Goal: Information Seeking & Learning: Learn about a topic

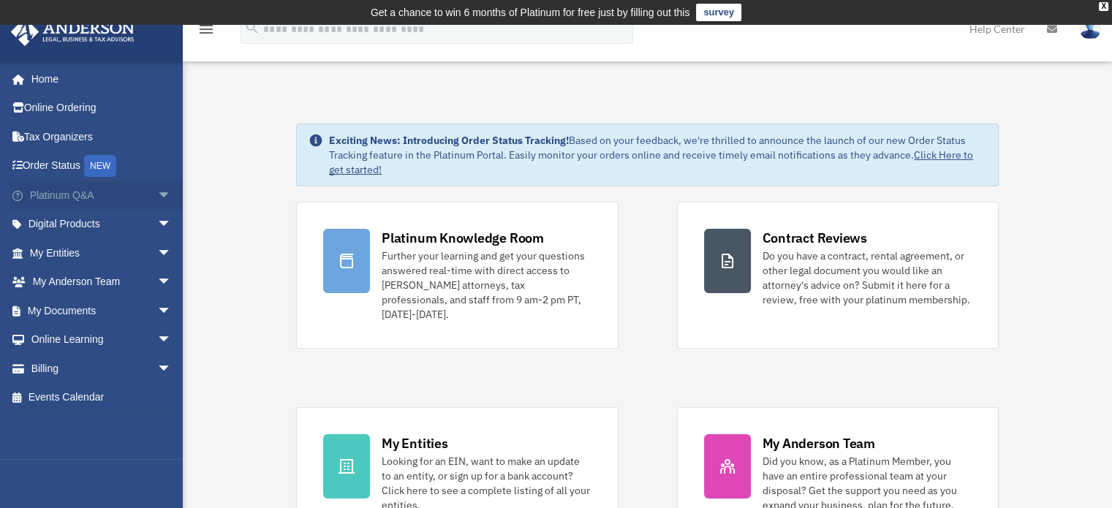
click at [157, 195] on span "arrow_drop_down" at bounding box center [171, 196] width 29 height 30
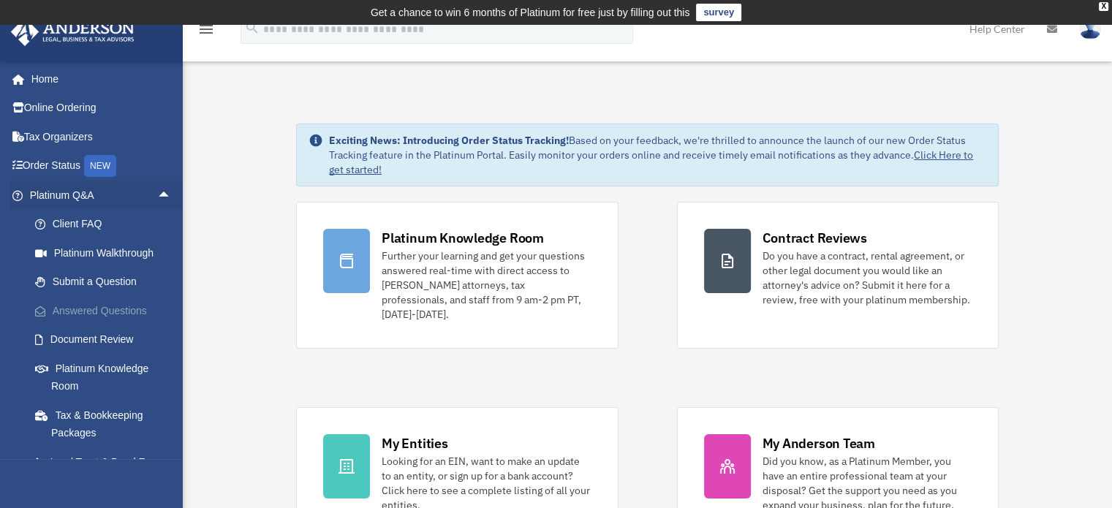
click at [83, 303] on link "Answered Questions" at bounding box center [106, 310] width 173 height 29
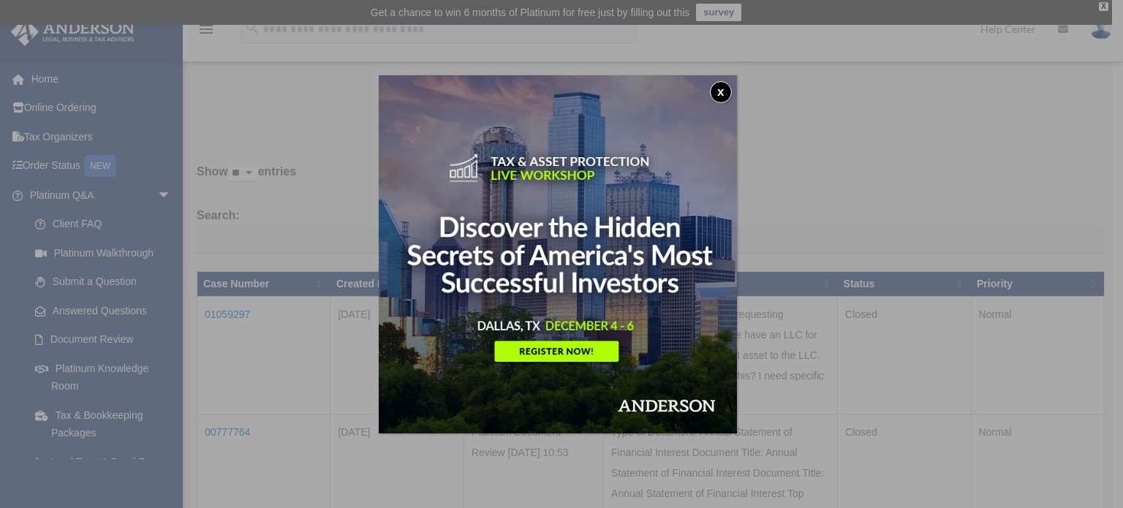
click at [725, 87] on button "x" at bounding box center [721, 92] width 22 height 22
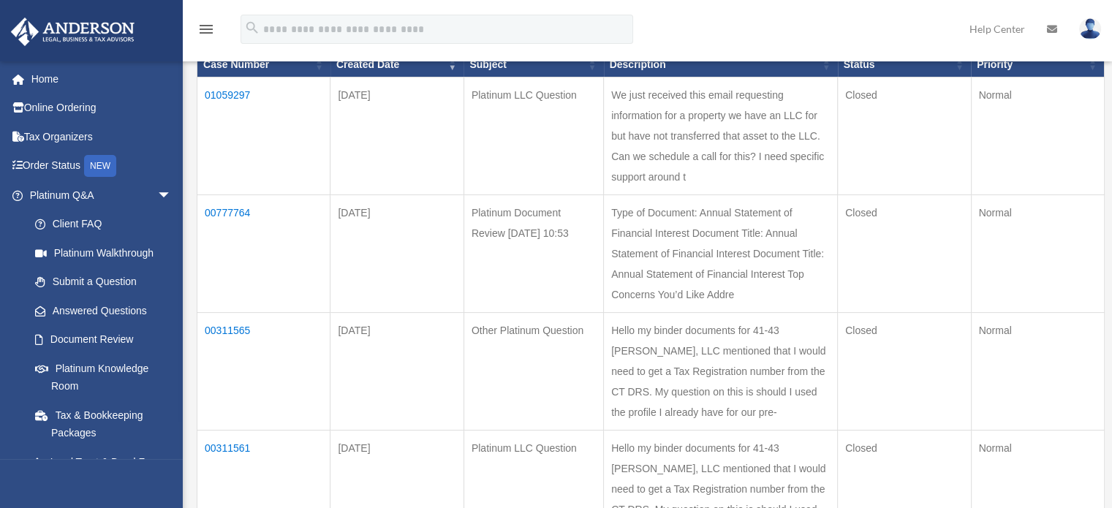
scroll to position [146, 0]
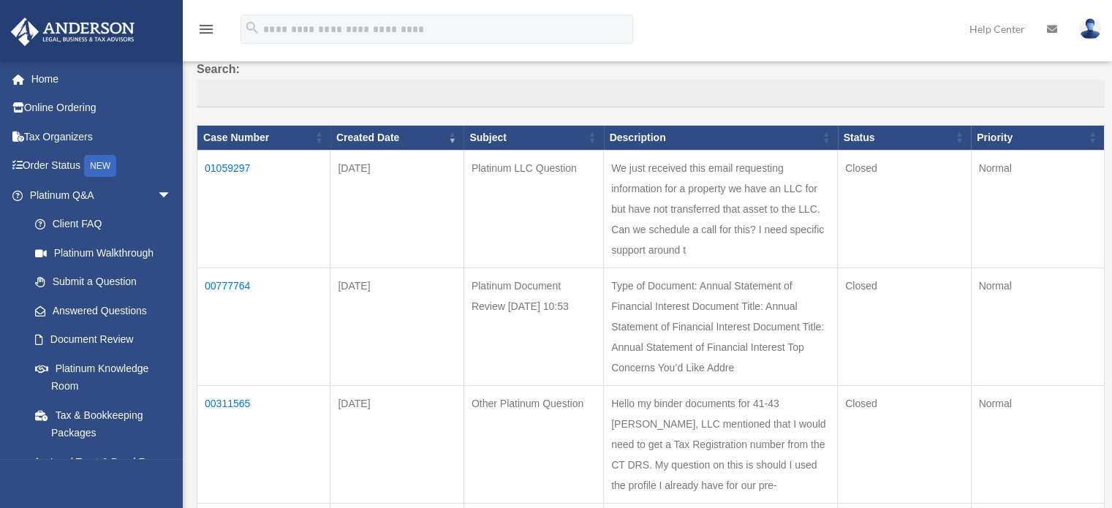
click at [221, 163] on td "01059297" at bounding box center [263, 209] width 133 height 118
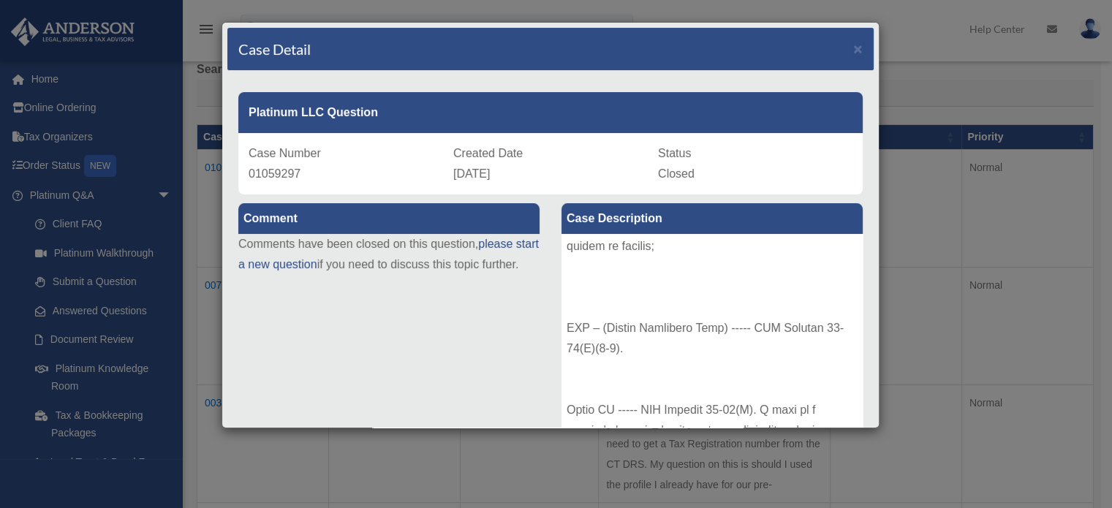
scroll to position [731, 0]
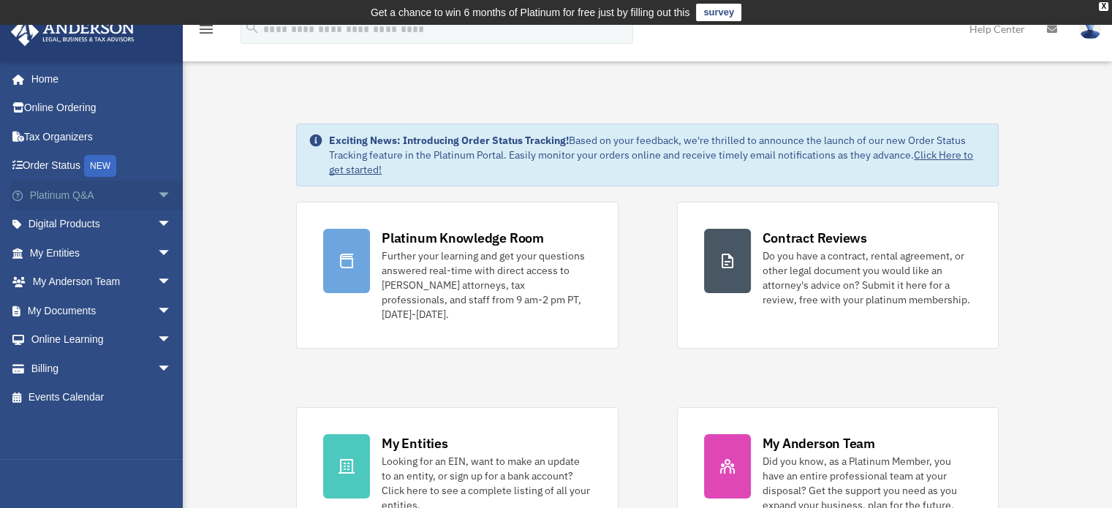
click at [157, 192] on span "arrow_drop_down" at bounding box center [171, 196] width 29 height 30
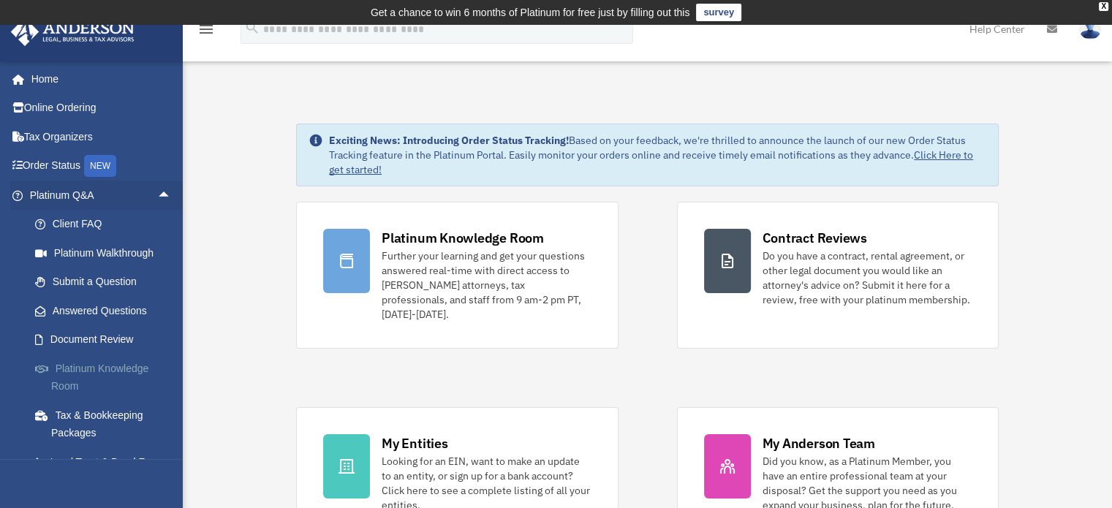
click at [69, 370] on link "Platinum Knowledge Room" at bounding box center [106, 377] width 173 height 47
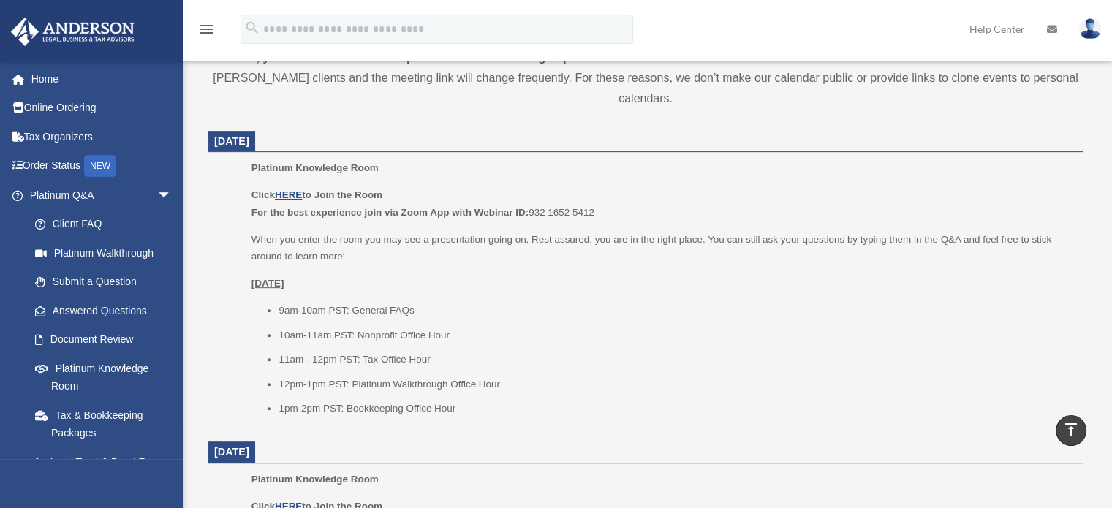
scroll to position [658, 0]
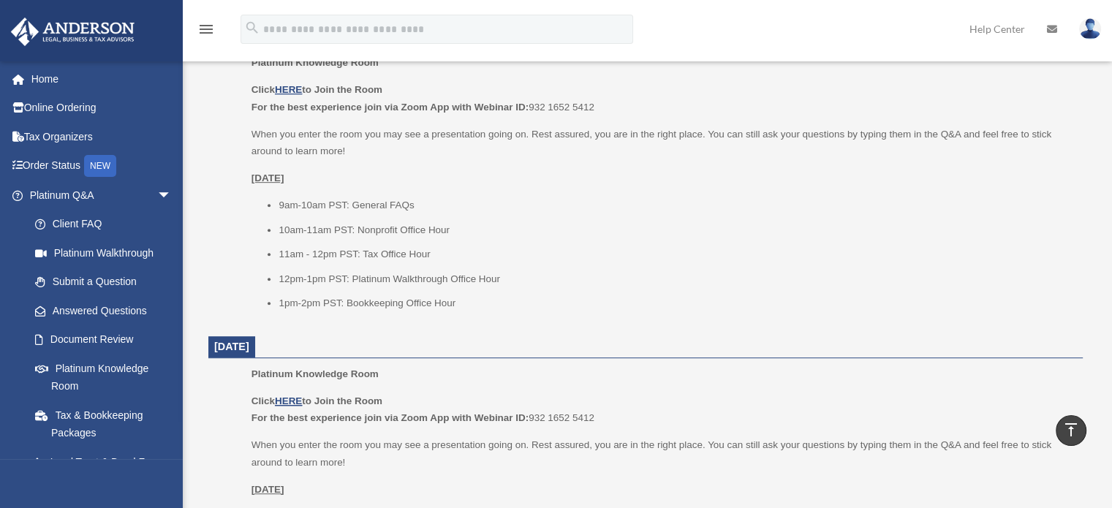
click at [331, 208] on li "9am-10am PST: General FAQs" at bounding box center [676, 206] width 794 height 18
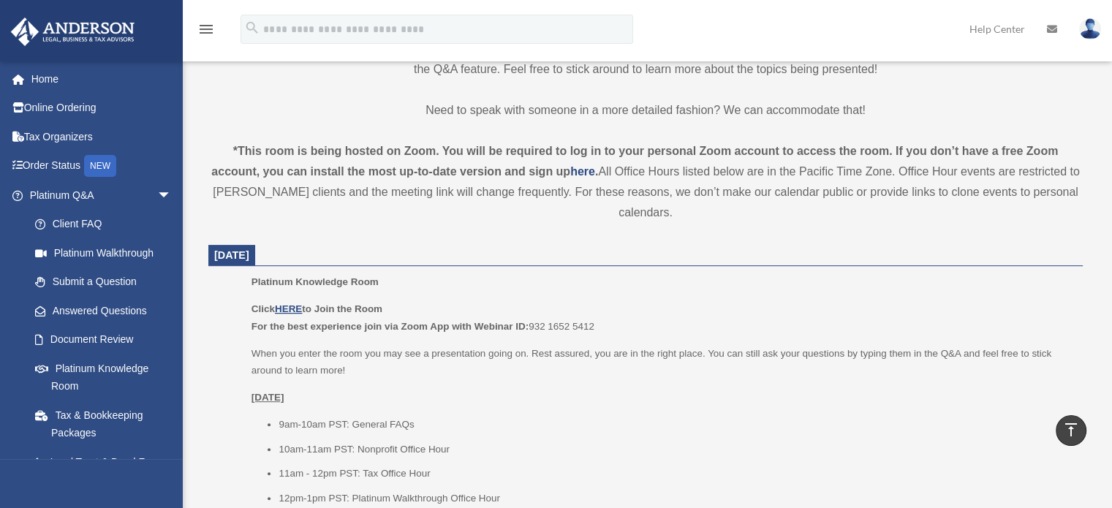
scroll to position [512, 0]
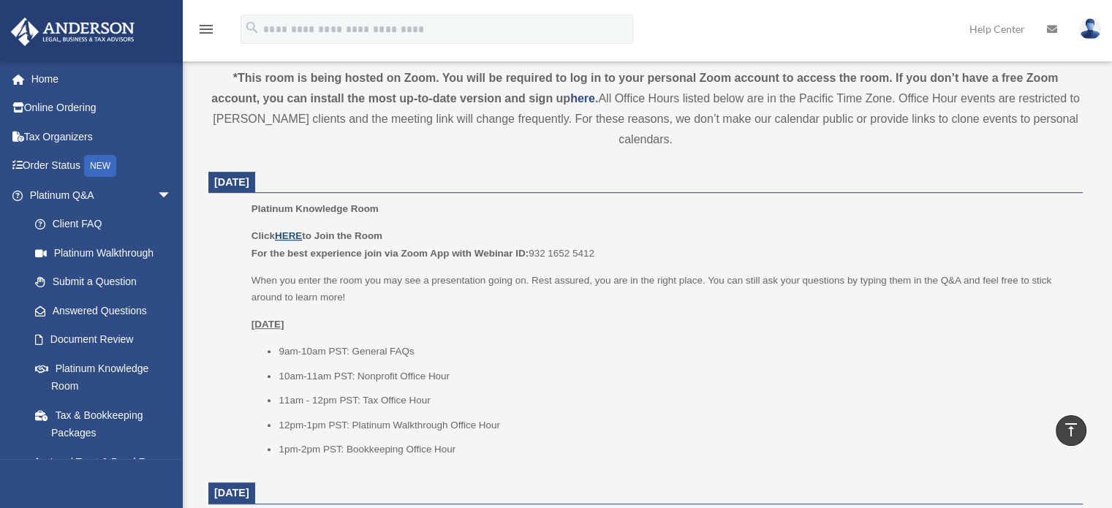
click at [287, 239] on u "HERE" at bounding box center [288, 235] width 27 height 11
